Goal: Find specific page/section: Find specific page/section

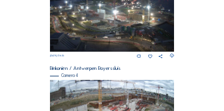
scroll to position [404, 0]
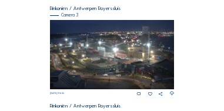
click at [73, 54] on img at bounding box center [112, 55] width 124 height 70
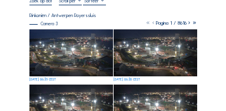
scroll to position [71, 0]
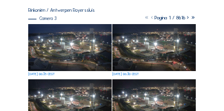
click at [79, 53] on img at bounding box center [69, 47] width 83 height 47
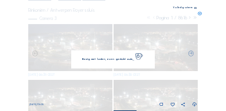
click at [79, 53] on div "Bezig met laden, even geduld aub..." at bounding box center [112, 60] width 83 height 18
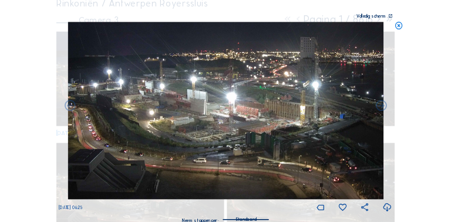
scroll to position [69, 0]
